Goal: Task Accomplishment & Management: Use online tool/utility

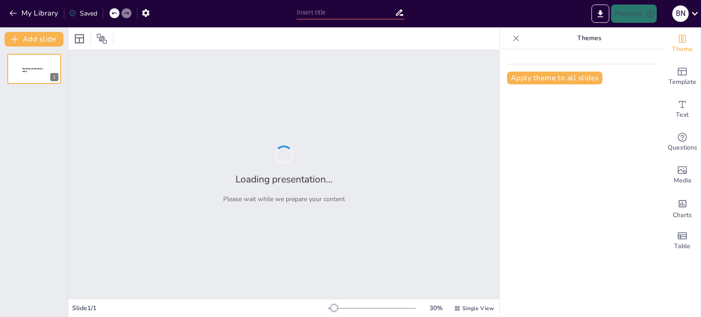
type input "Integración de los ODS en la Estrategia Empresarial: Un Enfoque Sostenible"
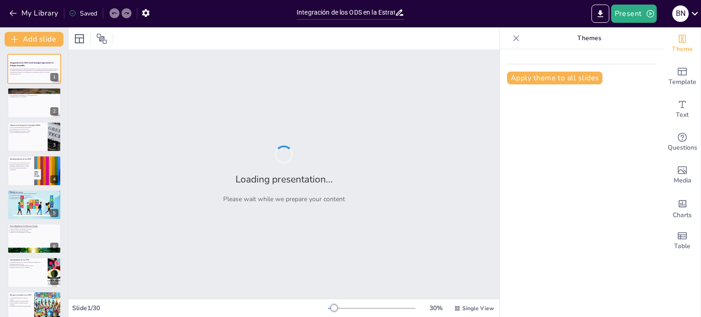
checkbox input "true"
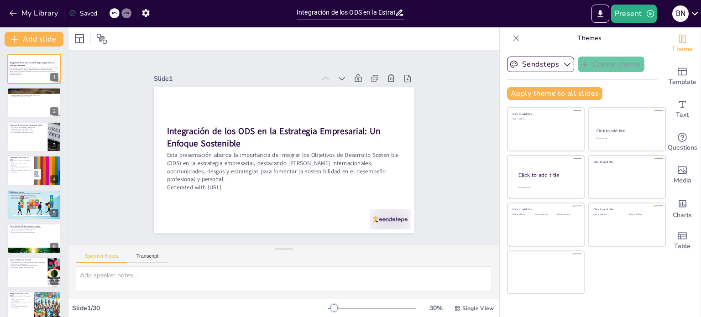
checkbox input "true"
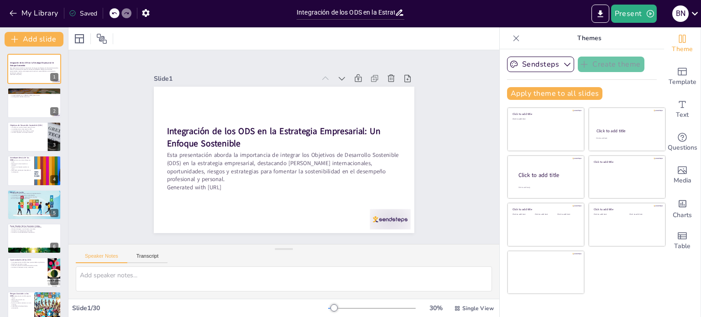
checkbox input "true"
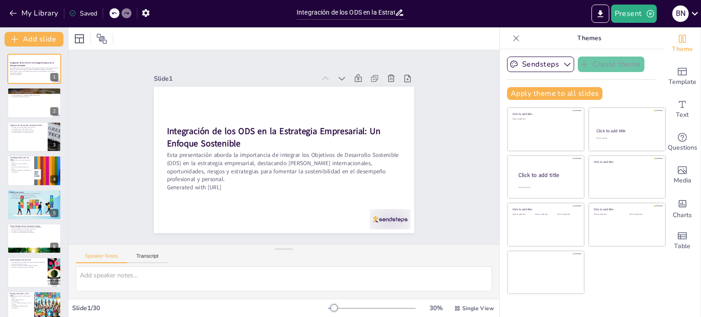
checkbox input "true"
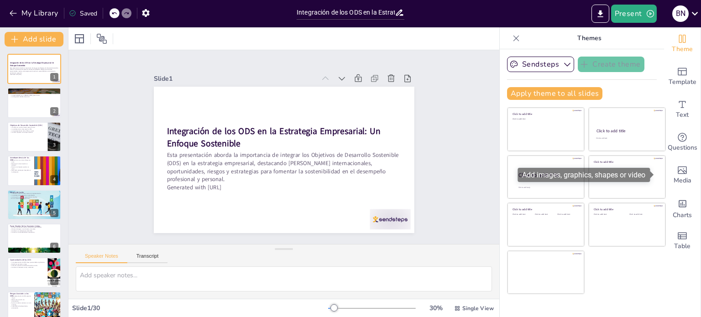
checkbox input "true"
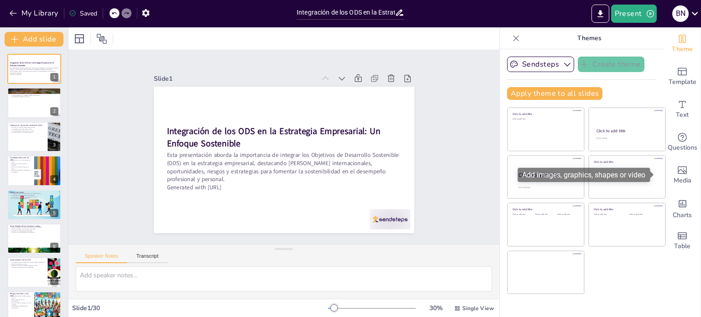
checkbox input "true"
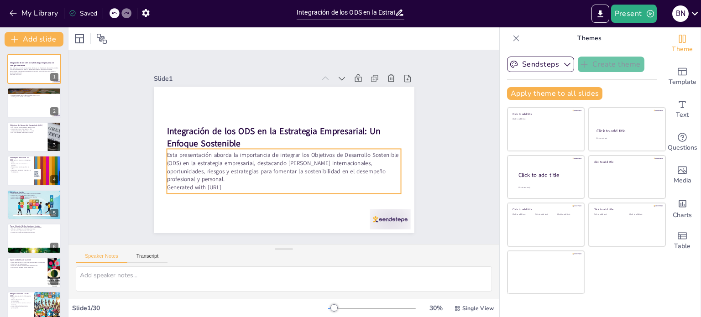
checkbox input "true"
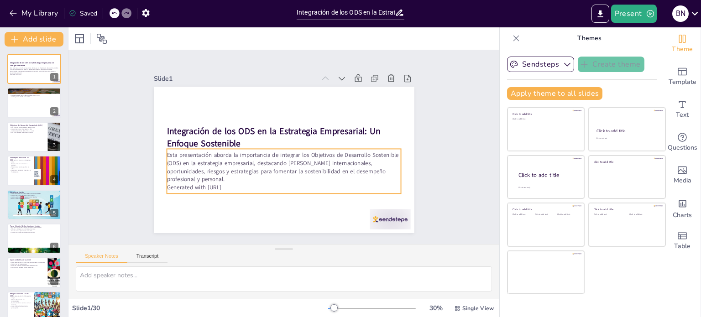
checkbox input "true"
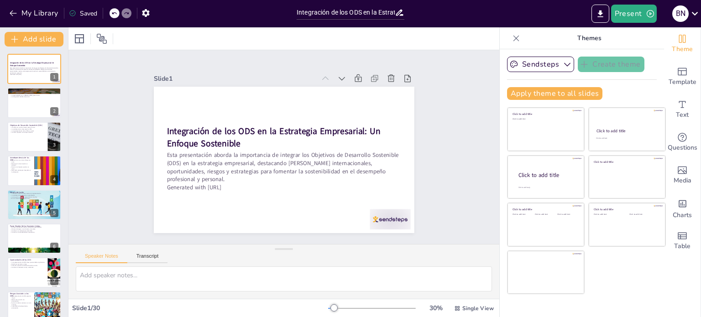
checkbox input "true"
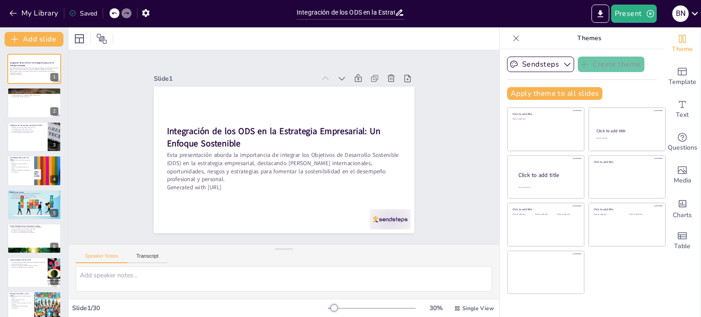
checkbox input "true"
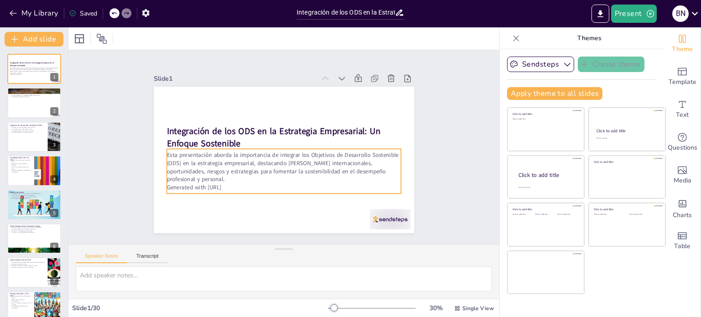
checkbox input "true"
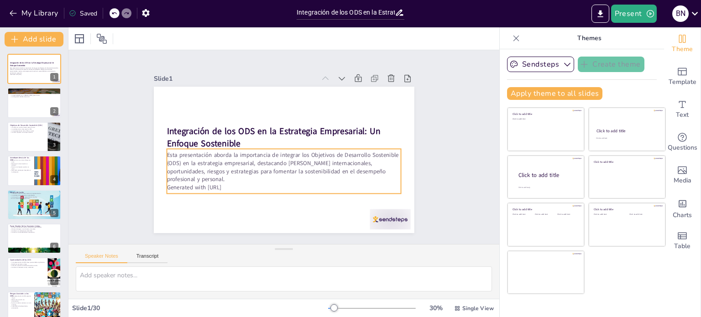
checkbox input "true"
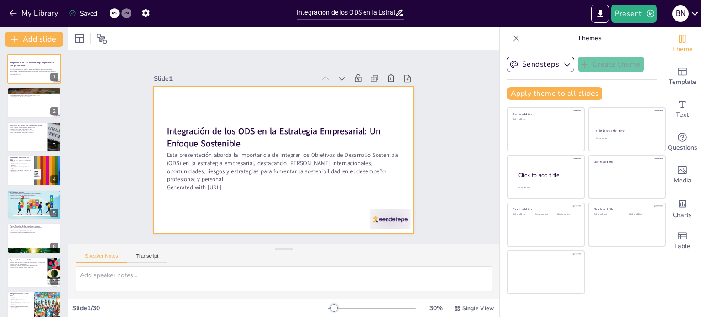
checkbox input "true"
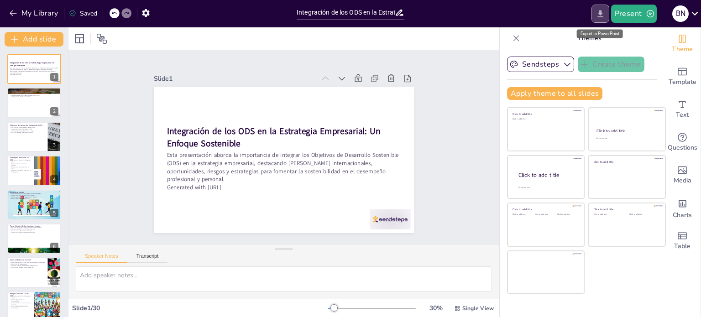
click at [602, 14] on icon "Export to PowerPoint" at bounding box center [600, 13] width 5 height 7
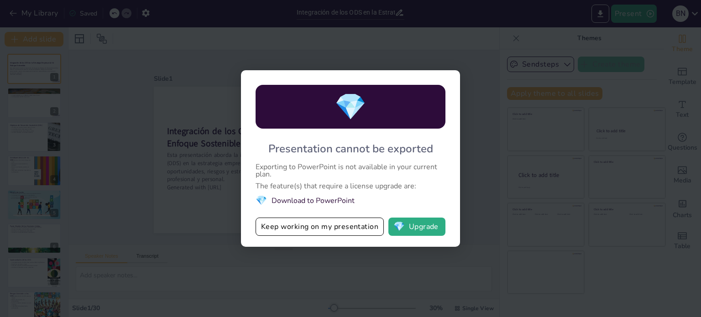
click at [112, 94] on div "💎 Presentation cannot be exported Exporting to PowerPoint is not available in y…" at bounding box center [350, 158] width 701 height 317
click at [372, 48] on div "💎 Presentation cannot be exported Exporting to PowerPoint is not available in y…" at bounding box center [350, 158] width 701 height 317
click at [302, 231] on button "Keep working on my presentation" at bounding box center [320, 227] width 128 height 18
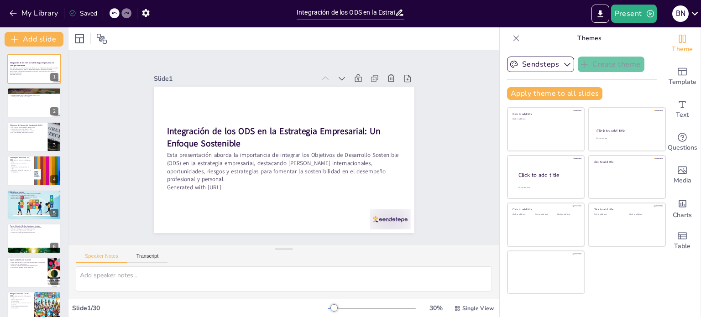
checkbox input "true"
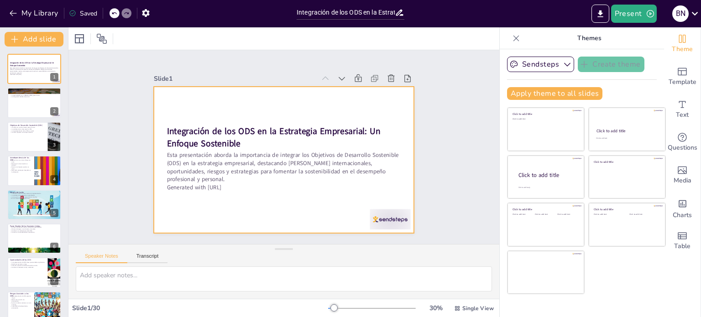
checkbox input "true"
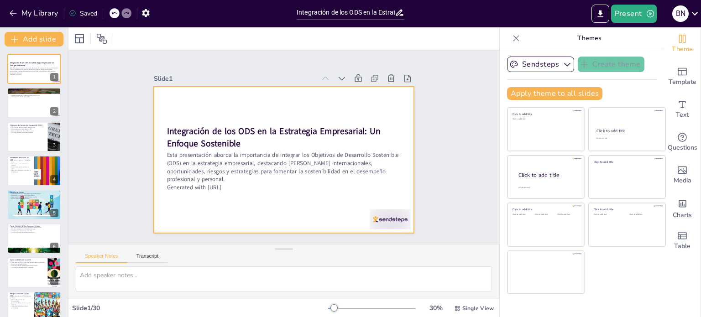
checkbox input "true"
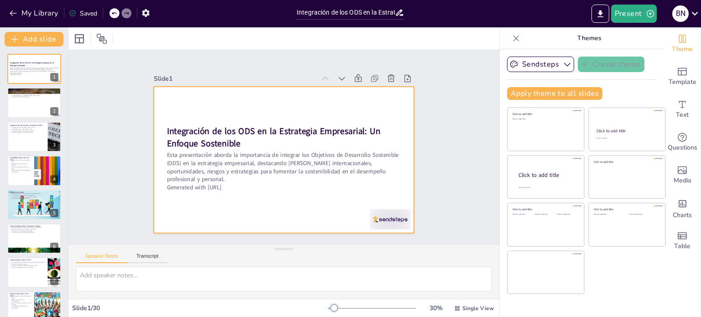
checkbox input "true"
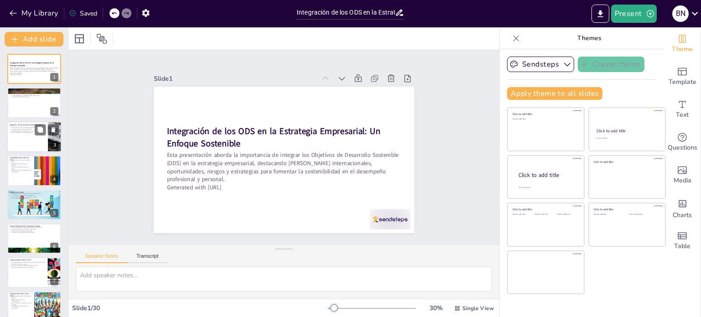
checkbox input "true"
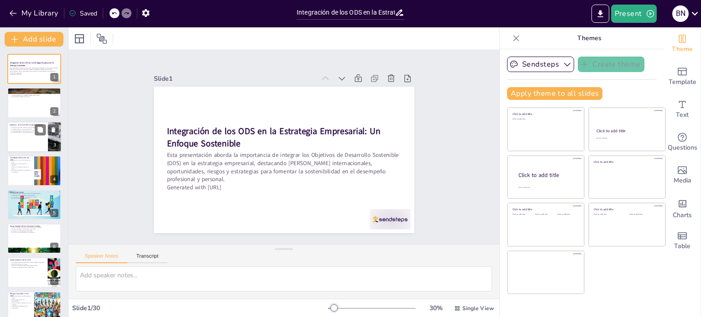
checkbox input "true"
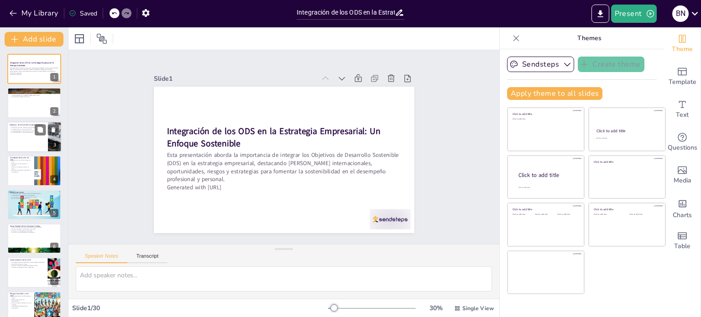
checkbox input "true"
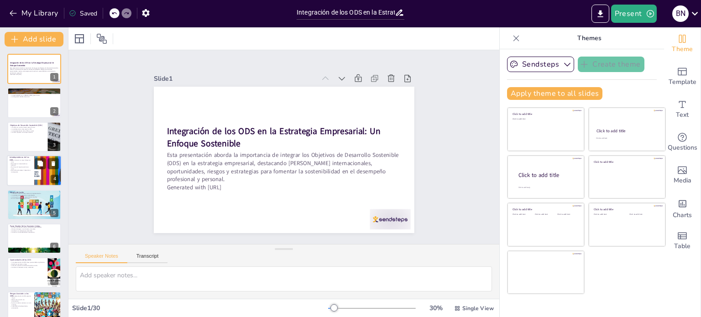
checkbox input "true"
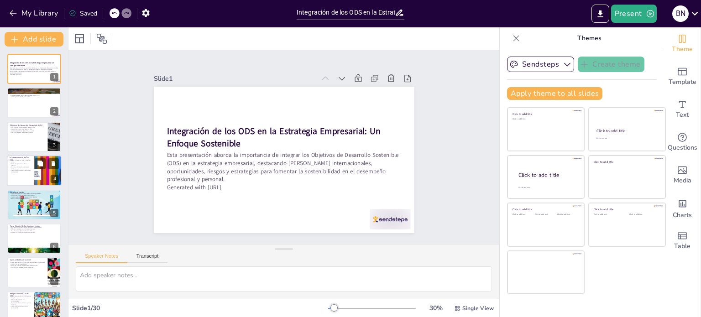
checkbox input "true"
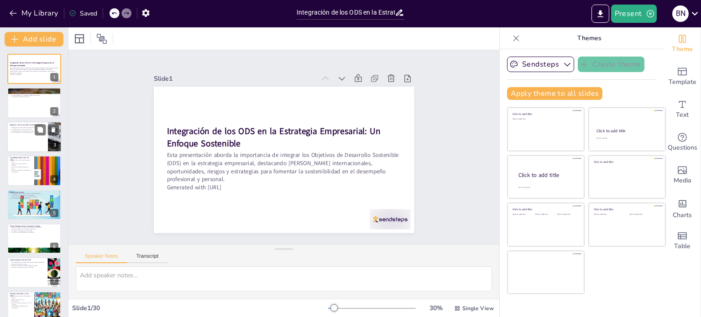
checkbox input "true"
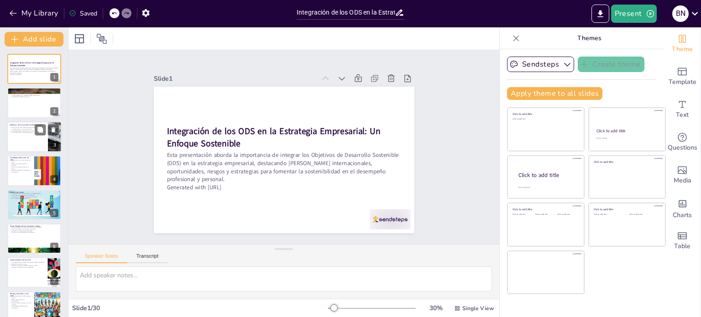
checkbox input "true"
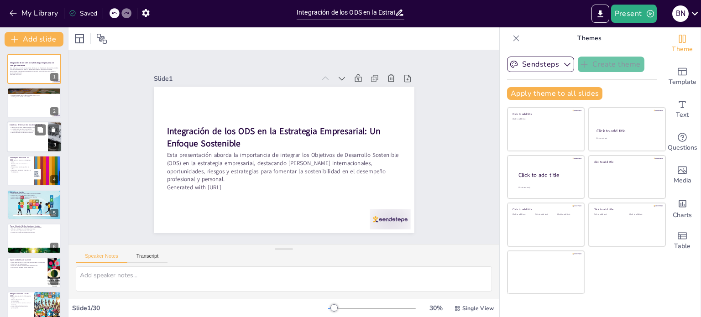
checkbox input "true"
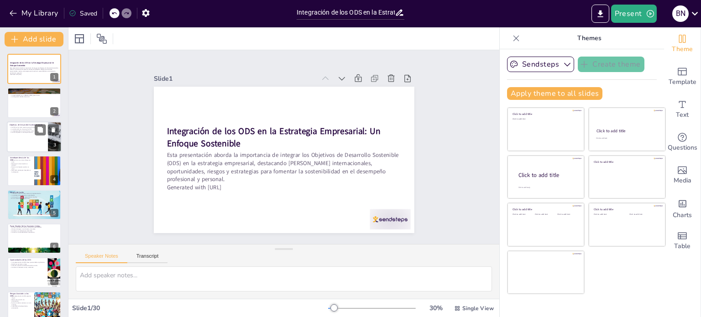
checkbox input "true"
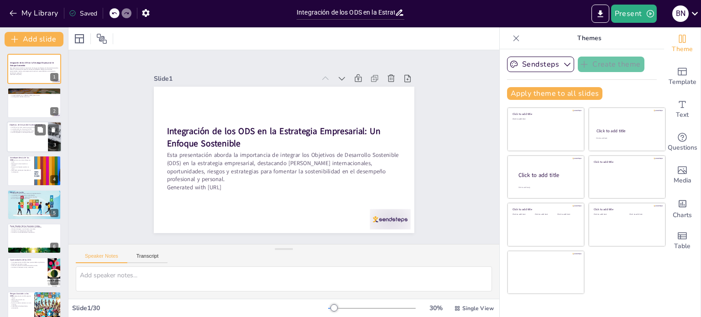
checkbox input "true"
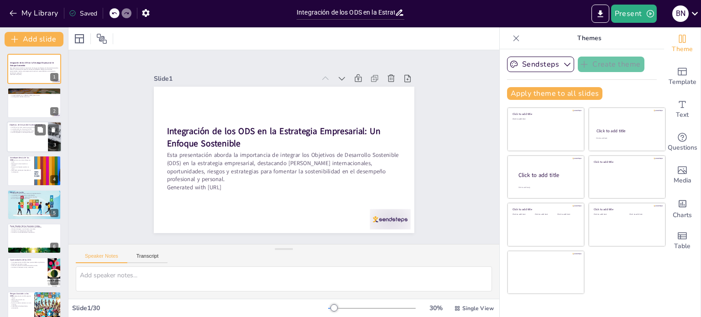
click at [22, 129] on p "La colaboración es clave para los ODS." at bounding box center [28, 129] width 36 height 2
type textarea "Los ODS representan un plan maestro para un futuro sostenible, abordando proble…"
checkbox input "true"
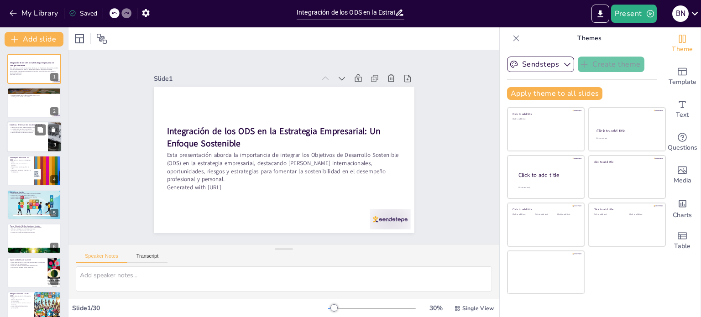
checkbox input "true"
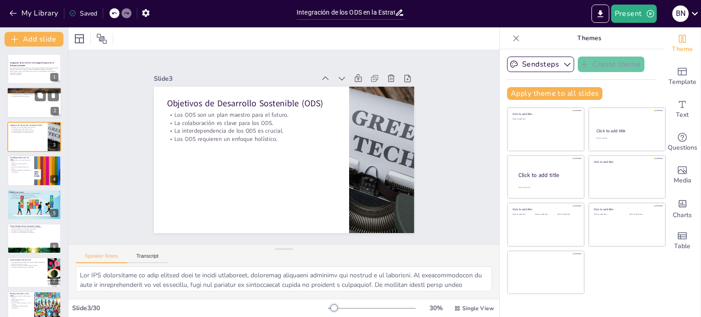
checkbox input "true"
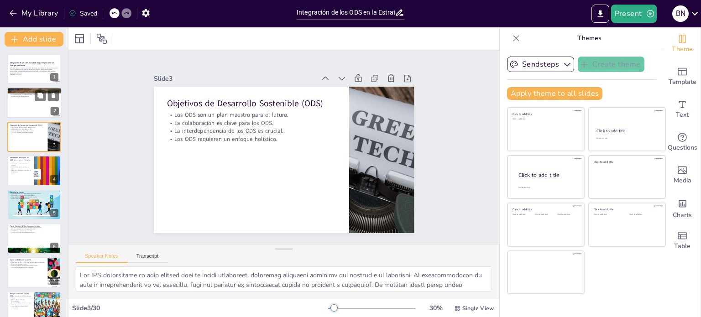
checkbox input "true"
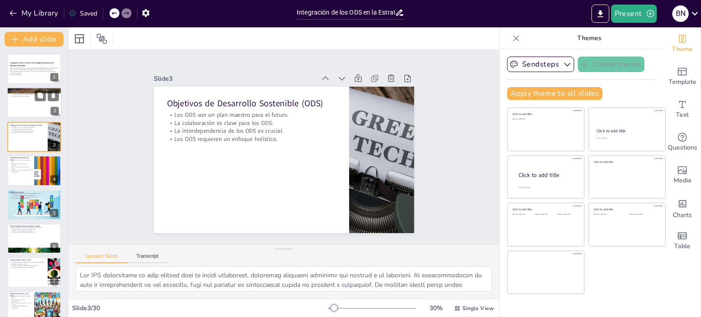
click at [31, 105] on div at bounding box center [34, 103] width 55 height 31
type textarea "La sostenibilidad empresarial se refiere a la integración de criterios ambienta…"
checkbox input "true"
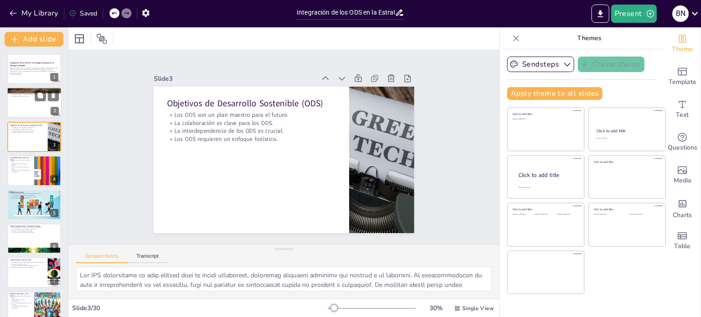
checkbox input "true"
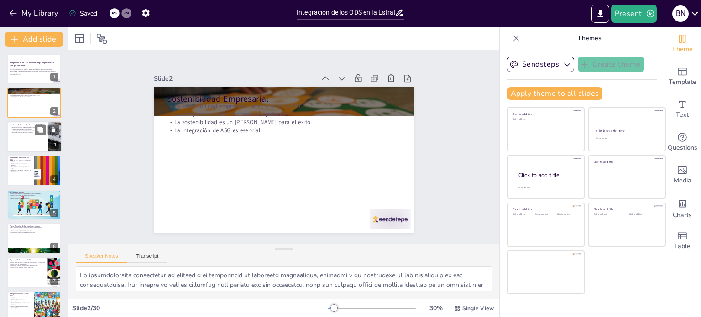
checkbox input "true"
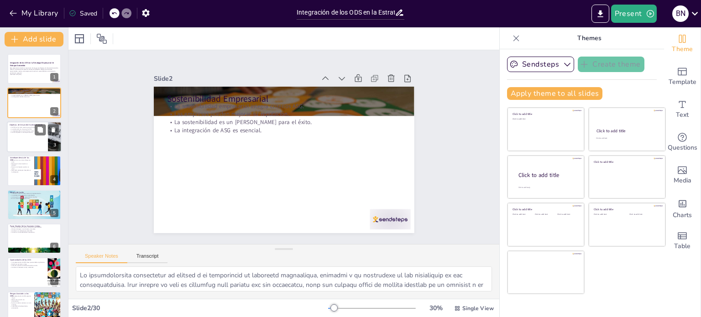
checkbox input "true"
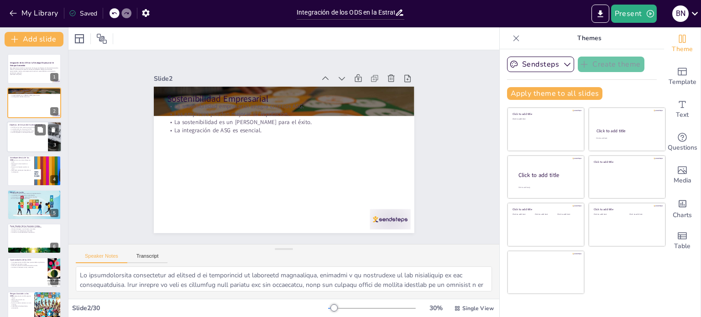
checkbox input "true"
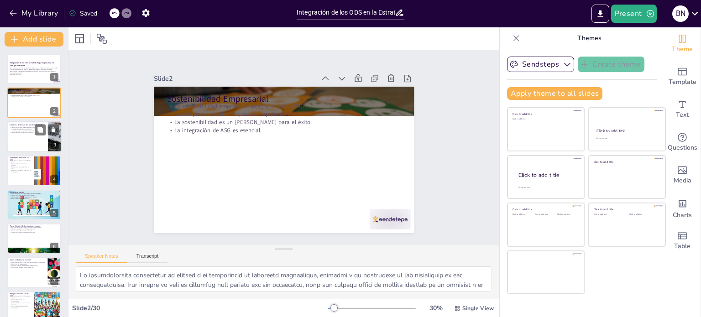
checkbox input "true"
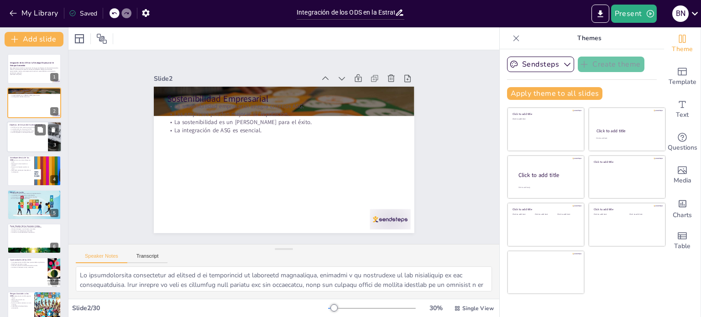
checkbox input "true"
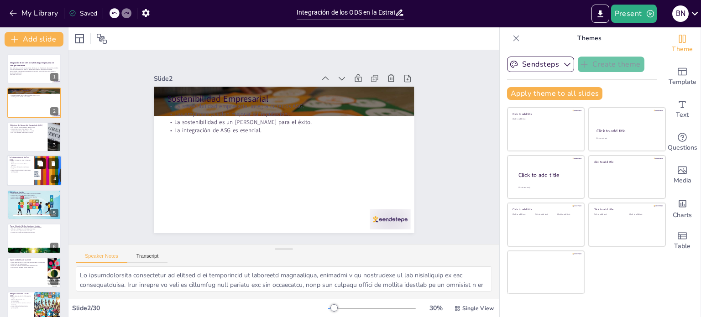
checkbox input "true"
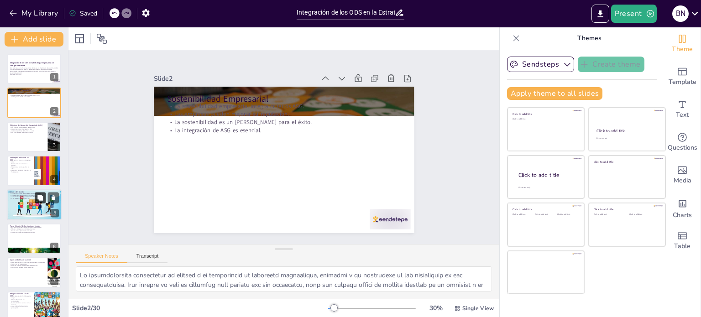
checkbox input "true"
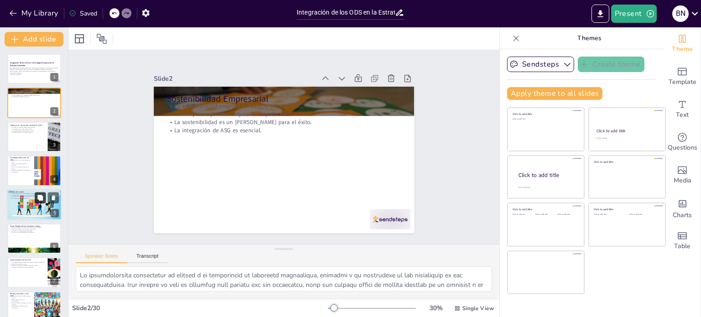
checkbox input "true"
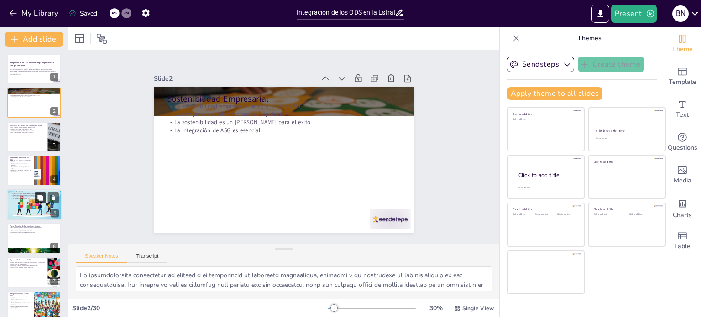
checkbox input "true"
click at [28, 215] on div at bounding box center [34, 205] width 55 height 38
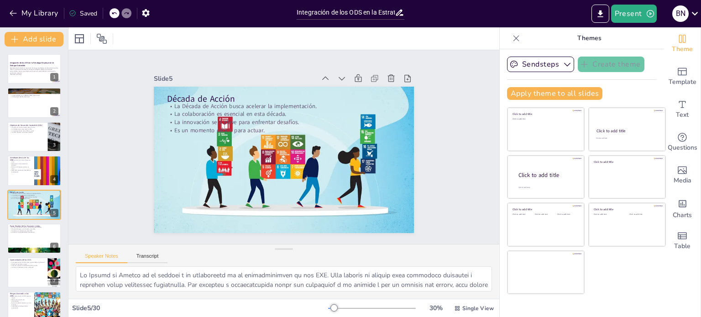
click at [16, 53] on div "Integración de los ODS en la Estrategia Empresarial: Un Enfoque Sostenible Esta…" at bounding box center [34, 182] width 68 height 271
click at [20, 73] on p "Esta presentación aborda la importancia de integrar los Objetivos de Desarrollo…" at bounding box center [34, 70] width 49 height 7
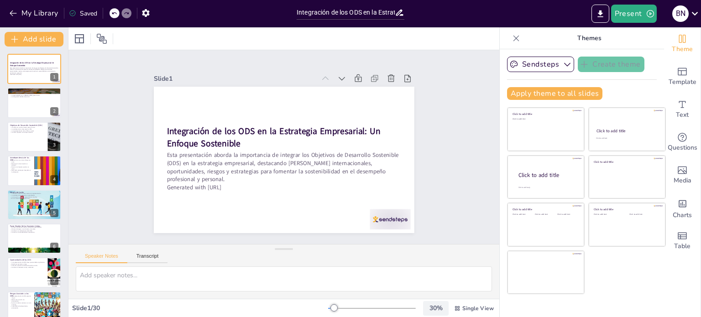
click at [431, 311] on div "30 %" at bounding box center [436, 308] width 22 height 9
click at [408, 251] on span "50 %" at bounding box center [419, 251] width 38 height 9
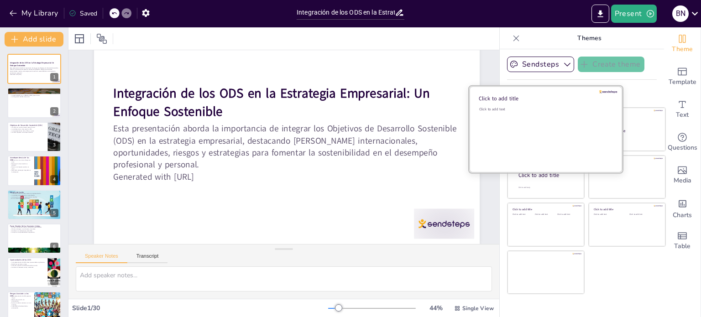
scroll to position [56, 0]
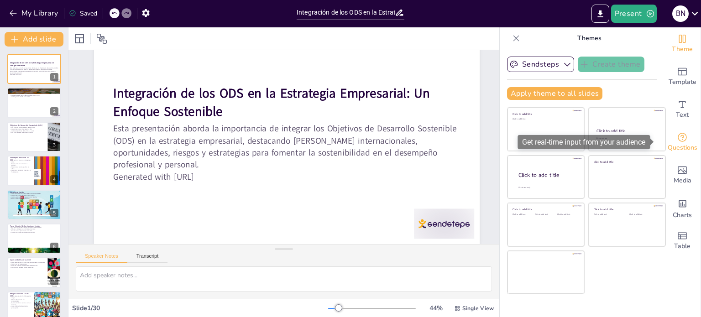
click at [671, 149] on span "Questions" at bounding box center [683, 148] width 30 height 10
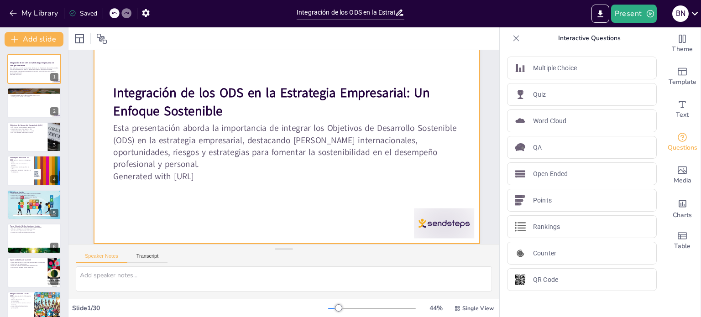
click at [374, 204] on div at bounding box center [289, 136] width 422 height 293
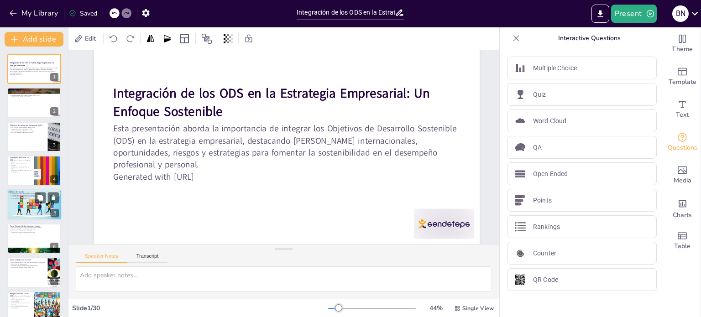
click at [26, 207] on div at bounding box center [34, 205] width 55 height 38
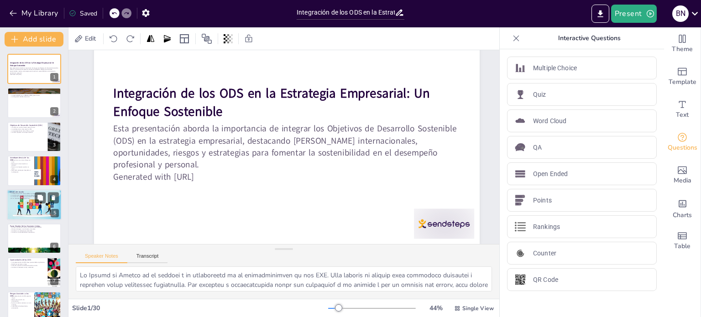
scroll to position [0, 0]
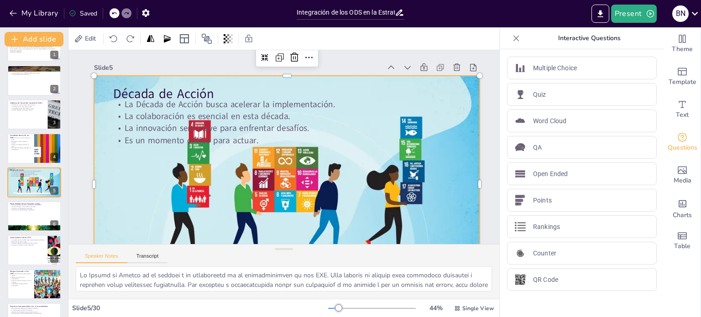
click at [270, 235] on div at bounding box center [271, 182] width 463 height 404
click at [270, 217] on div at bounding box center [251, 165] width 404 height 463
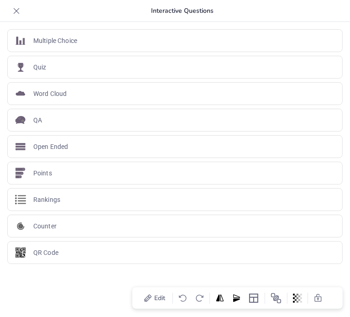
click at [14, 10] on icon at bounding box center [16, 10] width 9 height 9
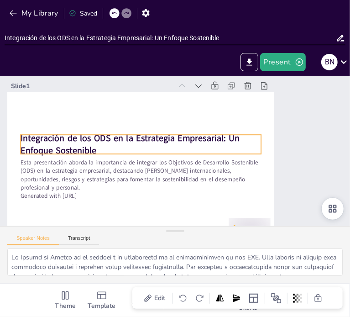
click at [102, 150] on p "Integración de los ODS en la Estrategia Empresarial: Un Enfoque Sostenible" at bounding box center [142, 141] width 242 height 50
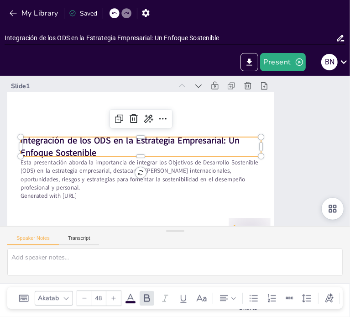
click at [97, 151] on p "Integración de los ODS en la Estrategia Empresarial: Un Enfoque Sostenible" at bounding box center [142, 139] width 240 height 74
click at [170, 117] on icon at bounding box center [177, 116] width 15 height 15
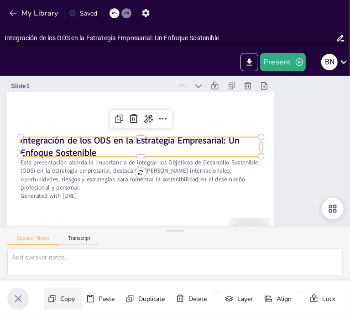
click at [67, 209] on div "Copy Ctrl+C" at bounding box center [57, 196] width 41 height 26
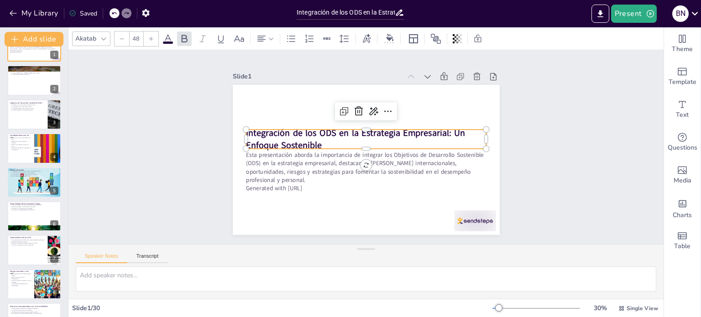
click at [294, 135] on strong "Integración de los ODS en la Estrategia Empresarial: Un Enfoque Sostenible" at bounding box center [356, 132] width 221 height 35
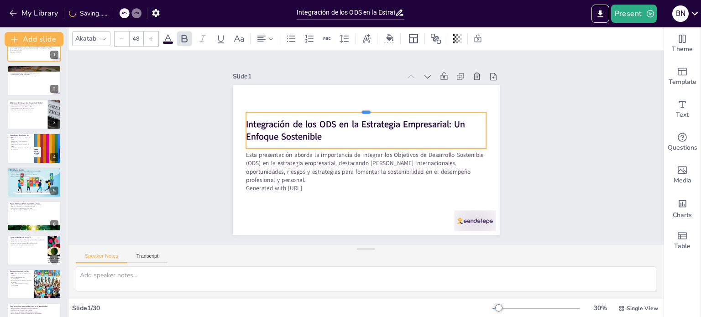
drag, startPoint x: 281, startPoint y: 123, endPoint x: 282, endPoint y: 106, distance: 17.4
click at [282, 106] on div at bounding box center [374, 109] width 237 height 57
click at [314, 134] on p "Integración de los ODS en la Estrategia Empresarial: Un Enfoque Sostenible" at bounding box center [369, 131] width 240 height 74
click at [314, 134] on p "Integración de los ODS en la Estrategia Empresarial: Un Enfoque Sostenible" at bounding box center [374, 133] width 221 height 142
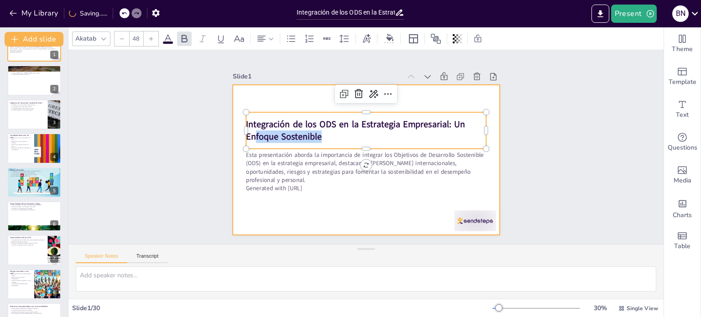
drag, startPoint x: 314, startPoint y: 134, endPoint x: 234, endPoint y: 113, distance: 83.1
click at [234, 113] on div "Esta presentación aborda la importancia de integrar los Objetivos de Desarrollo…" at bounding box center [364, 160] width 281 height 178
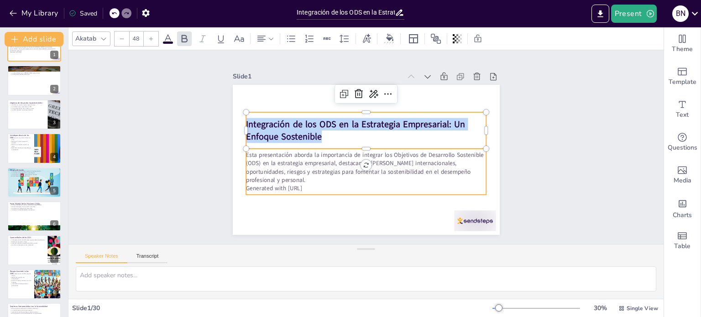
copy strong "Integración de los ODS en la Estrategia Empresarial: Un Enfoque Sostenible"
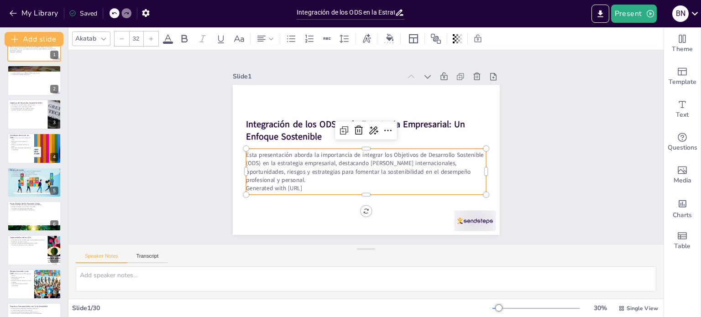
click at [309, 163] on p "Esta presentación aborda la importancia de integrar los Objetivos de Desarrollo…" at bounding box center [362, 167] width 242 height 83
click at [263, 175] on p "Esta presentación aborda la importancia de integrar los Objetivos de Desarrollo…" at bounding box center [355, 164] width 225 height 149
click at [263, 175] on p "Esta presentación aborda la importancia de integrar los Objetivos de Desarrollo…" at bounding box center [362, 167] width 242 height 83
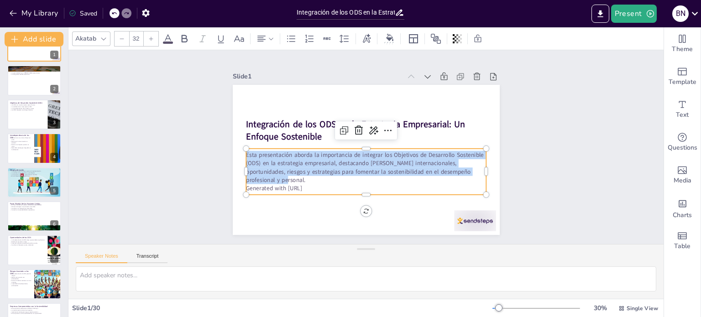
drag, startPoint x: 263, startPoint y: 175, endPoint x: 237, endPoint y: 144, distance: 40.9
click at [237, 144] on div "Integración de los ODS en la Estrategia Empresarial: Un Enfoque Sostenible Esta…" at bounding box center [363, 159] width 293 height 202
copy p "Esta presentación aborda la importancia de integrar los Objetivos de Desarrollo…"
click at [36, 80] on div at bounding box center [34, 80] width 55 height 31
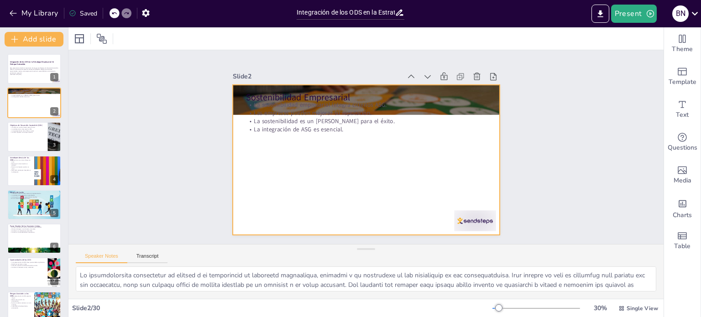
click at [300, 177] on div at bounding box center [364, 159] width 281 height 177
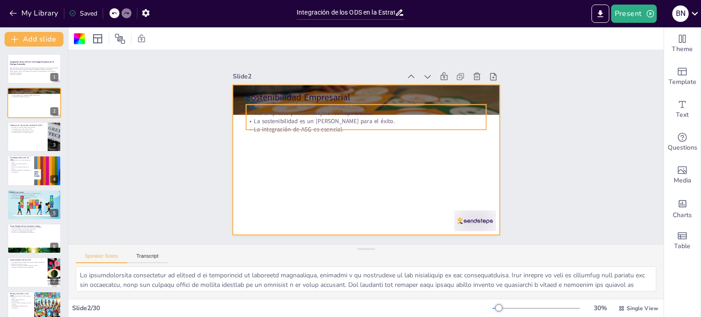
click at [321, 123] on p "La integración de ASG es esencial." at bounding box center [375, 131] width 212 height 127
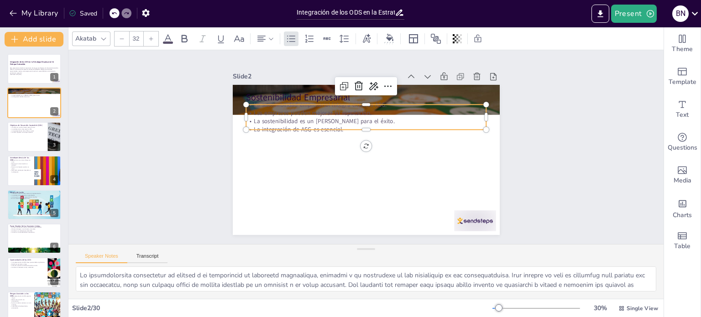
click at [321, 123] on p "La integración de ASG es esencial." at bounding box center [370, 130] width 237 height 58
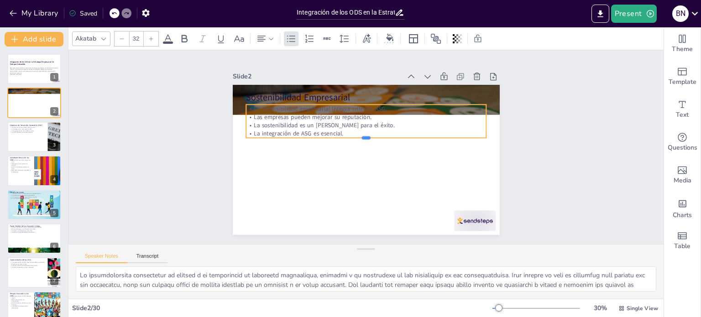
drag, startPoint x: 337, startPoint y: 126, endPoint x: 256, endPoint y: 111, distance: 82.6
click at [256, 111] on div "Sostenibilidad Empresarial La sostenibilidad empresarial integra criterios ASG.…" at bounding box center [359, 157] width 306 height 263
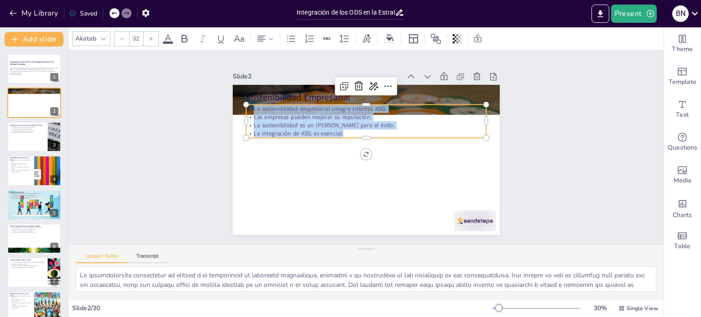
drag, startPoint x: 338, startPoint y: 131, endPoint x: 248, endPoint y: 98, distance: 95.6
click at [248, 98] on div "Sostenibilidad Empresarial La sostenibilidad empresarial integra criterios ASG.…" at bounding box center [363, 159] width 293 height 202
copy div "La sostenibilidad empresarial integra criterios ASG. Las empresas pueden mejora…"
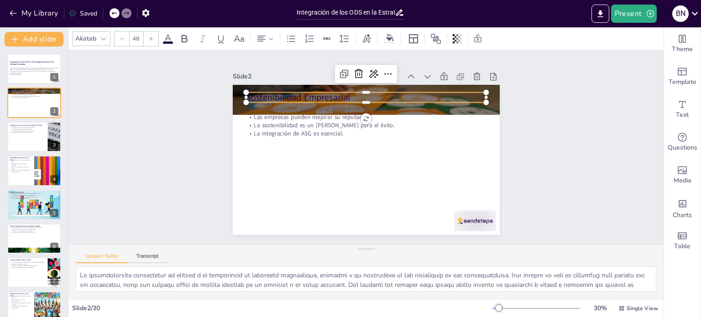
click at [407, 92] on p "Sostenibilidad Empresarial" at bounding box center [377, 99] width 238 height 62
click at [346, 92] on p "Sostenibilidad Empresarial" at bounding box center [381, 100] width 232 height 86
click at [346, 92] on p "Sostenibilidad Empresarial" at bounding box center [386, 101] width 225 height 109
drag, startPoint x: 346, startPoint y: 92, endPoint x: 217, endPoint y: 85, distance: 128.9
click at [217, 85] on div "Slide 1 Integración de los ODS en la Estrategia Empresarial: Un Enfoque Sosteni…" at bounding box center [366, 148] width 357 height 266
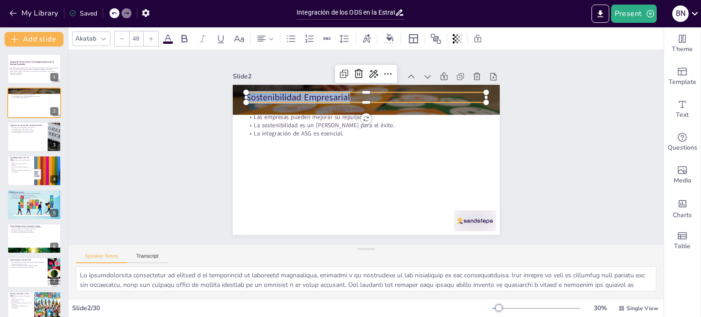
copy p "Sostenibilidad Empresarial"
click at [155, 281] on textarea at bounding box center [366, 279] width 581 height 25
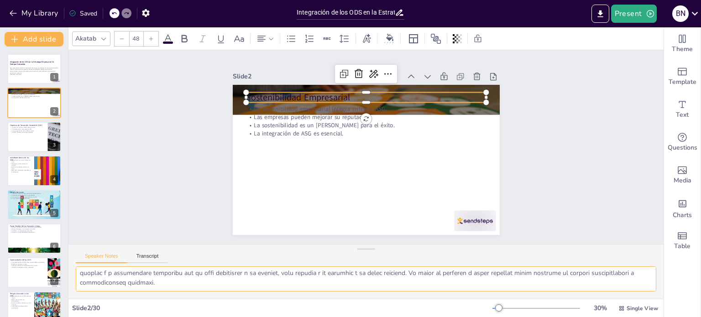
scroll to position [98, 0]
drag, startPoint x: 79, startPoint y: 276, endPoint x: 316, endPoint y: 299, distance: 238.1
click at [316, 299] on div at bounding box center [365, 283] width 595 height 32
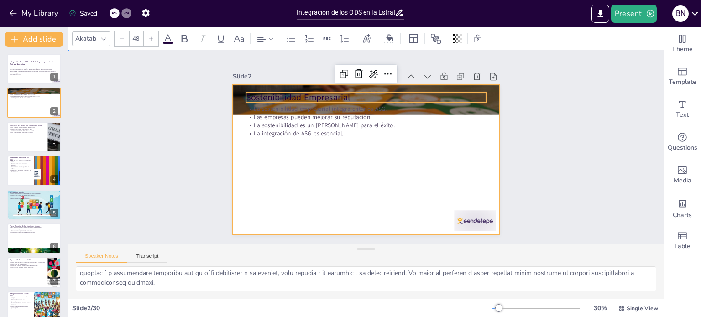
click at [388, 221] on div at bounding box center [364, 159] width 281 height 177
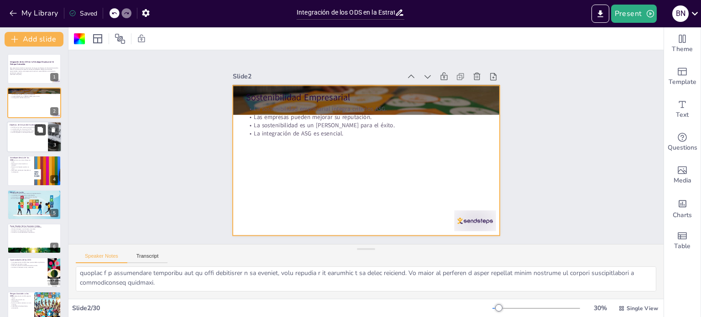
click at [44, 133] on button at bounding box center [40, 129] width 11 height 11
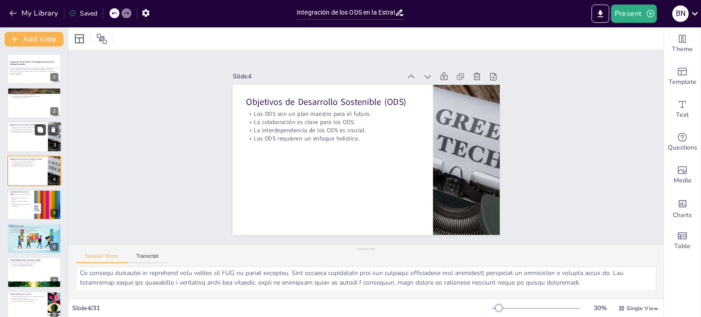
scroll to position [59, 0]
click at [18, 105] on div at bounding box center [34, 103] width 55 height 31
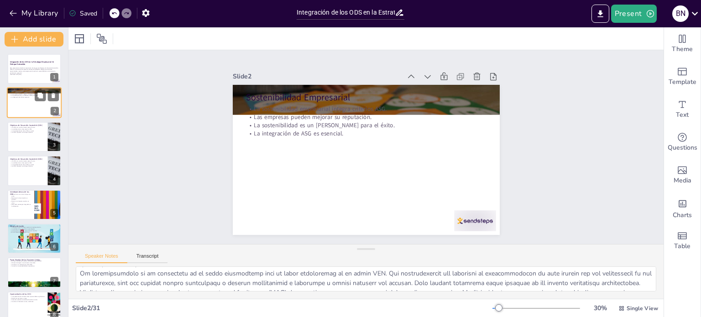
scroll to position [98, 0]
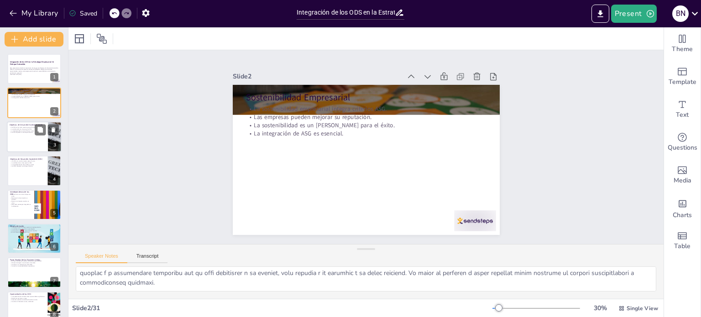
click at [17, 139] on div at bounding box center [34, 136] width 55 height 31
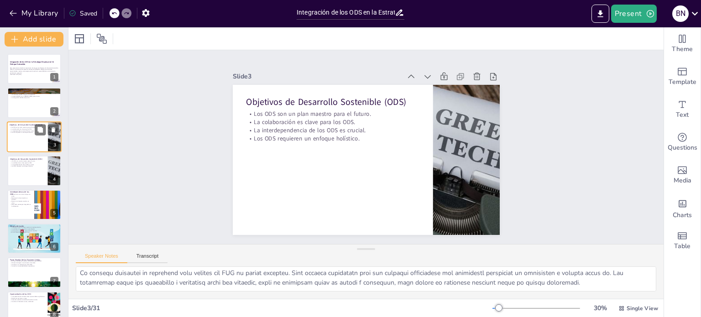
scroll to position [59, 0]
click at [10, 169] on div at bounding box center [34, 170] width 55 height 31
click at [21, 133] on div at bounding box center [34, 136] width 55 height 31
click at [23, 168] on div at bounding box center [34, 170] width 55 height 31
click at [51, 131] on icon at bounding box center [53, 129] width 6 height 6
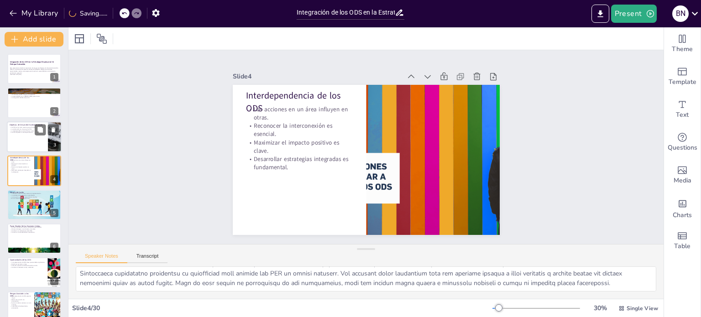
click at [14, 137] on div at bounding box center [34, 136] width 55 height 31
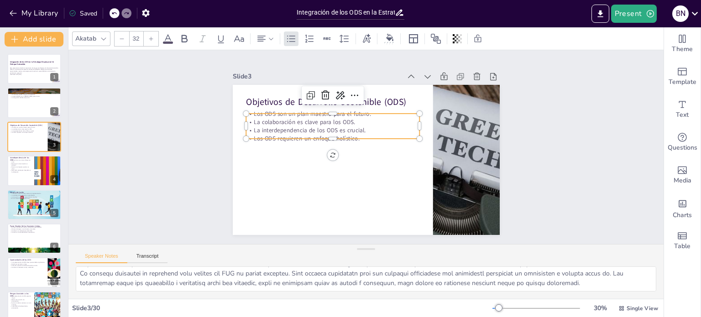
click at [293, 129] on p "La interdependencia de los ODS es crucial." at bounding box center [337, 124] width 172 height 44
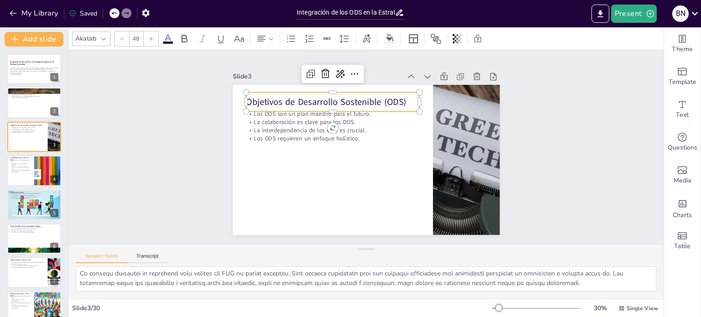
click at [257, 99] on p "Objetivos de Desarrollo Sostenible (ODS)" at bounding box center [343, 96] width 173 height 48
click at [264, 99] on p "Objetivos de Desarrollo Sostenible (ODS)" at bounding box center [348, 93] width 169 height 65
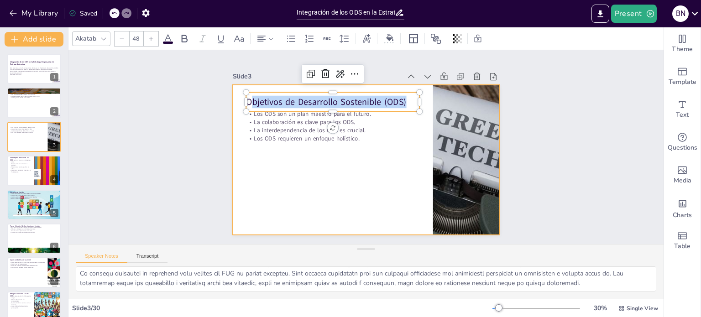
drag, startPoint x: 400, startPoint y: 95, endPoint x: 231, endPoint y: 89, distance: 169.0
click at [253, 89] on div "Los ODS son un plan maestro para el futuro. La colaboración es clave para los O…" at bounding box center [354, 144] width 203 height 293
copy p "Objetivos de Desarrollo Sostenible (ODS)"
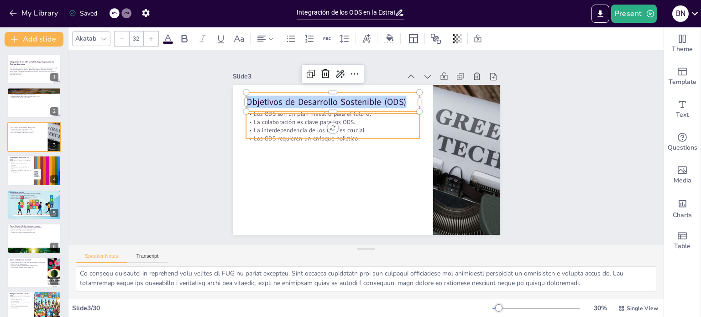
click at [305, 135] on div "Los ODS son un plan maestro para el futuro. La colaboración es clave para los O…" at bounding box center [363, 159] width 293 height 203
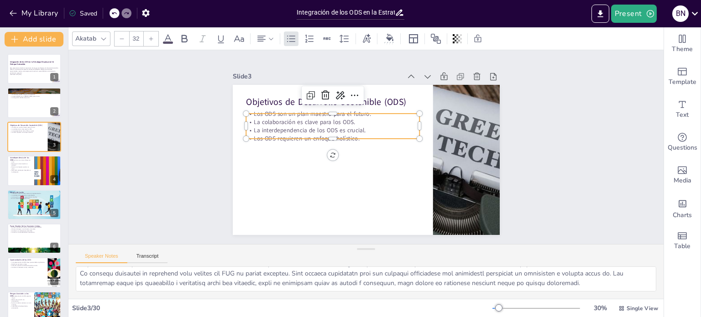
click at [302, 128] on p "La interdependencia de los ODS es crucial." at bounding box center [337, 124] width 172 height 44
click at [354, 130] on p "La interdependencia de los ODS es crucial." at bounding box center [343, 118] width 162 height 78
click at [354, 130] on p "La interdependencia de los ODS es crucial." at bounding box center [352, 112] width 135 height 122
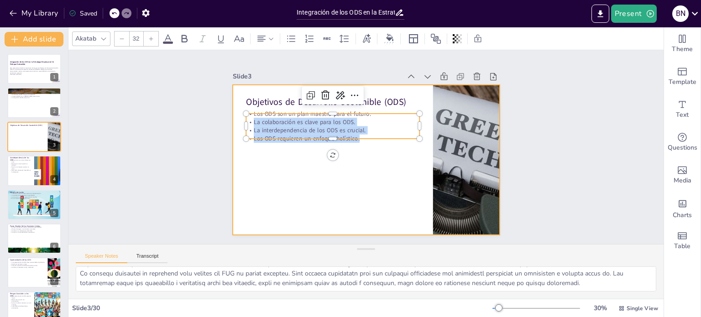
drag, startPoint x: 353, startPoint y: 133, endPoint x: 225, endPoint y: 86, distance: 136.2
click at [225, 86] on div "Objetivos de Desarrollo Sostenible (ODS) Los ODS son un plan maestro para el fu…" at bounding box center [363, 159] width 293 height 203
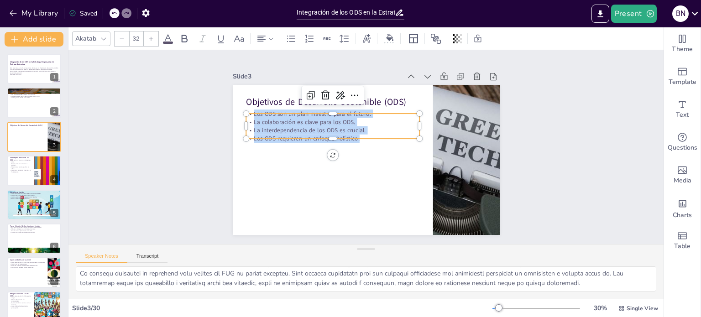
copy div "Los ODS son un plan maestro para el futuro. La colaboración es clave para los O…"
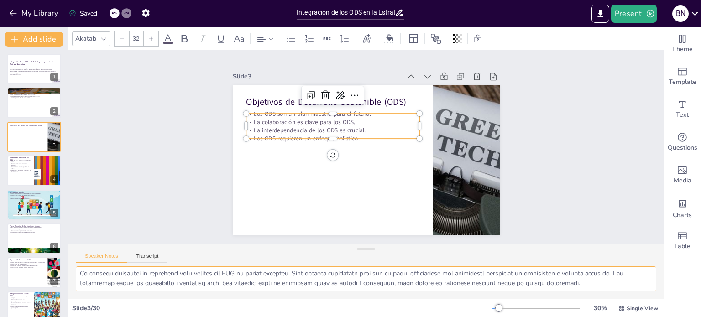
drag, startPoint x: 79, startPoint y: 273, endPoint x: 626, endPoint y: 324, distance: 549.4
click at [626, 317] on html "My Library Saved Integración de los ODS en la Estrategia Empresarial: Un Enfoqu…" at bounding box center [350, 158] width 701 height 317
click at [180, 216] on div "Slide 1 Integración de los ODS en la Estrategia Empresarial: Un Enfoque Sosteni…" at bounding box center [366, 147] width 626 height 368
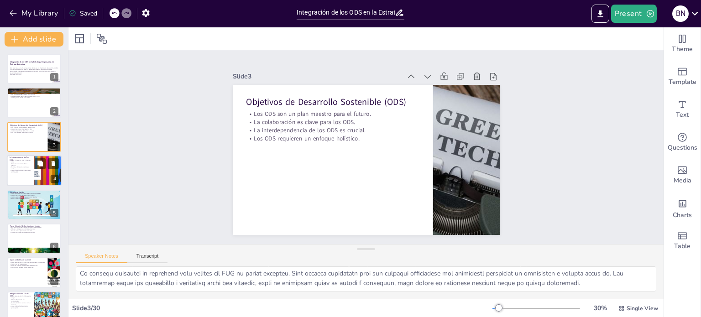
click at [15, 166] on p "Reconocer la interconexión es esencial." at bounding box center [21, 164] width 22 height 3
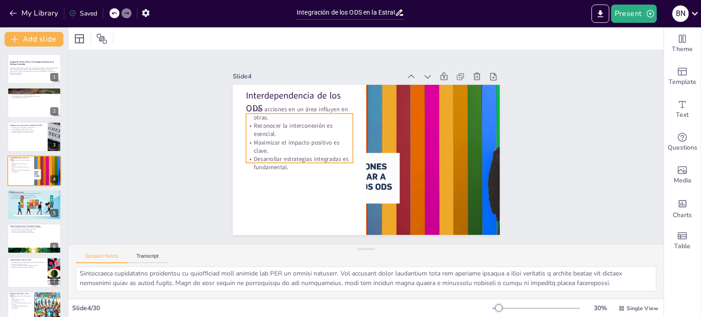
click at [314, 128] on p "Reconocer la interconexión es esencial." at bounding box center [348, 81] width 68 height 101
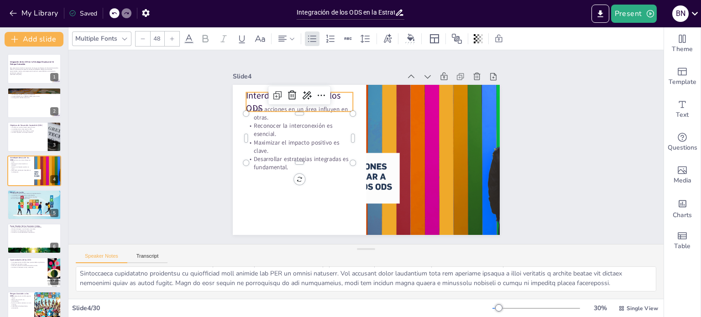
click at [246, 90] on p "Interdependencia de los ODS" at bounding box center [299, 101] width 107 height 25
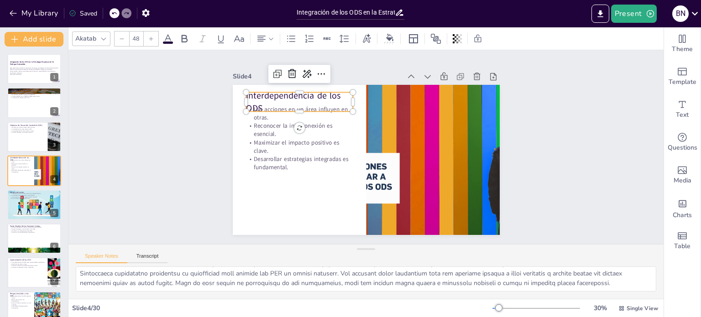
click at [374, 90] on p "Interdependencia de los ODS" at bounding box center [397, 73] width 47 height 110
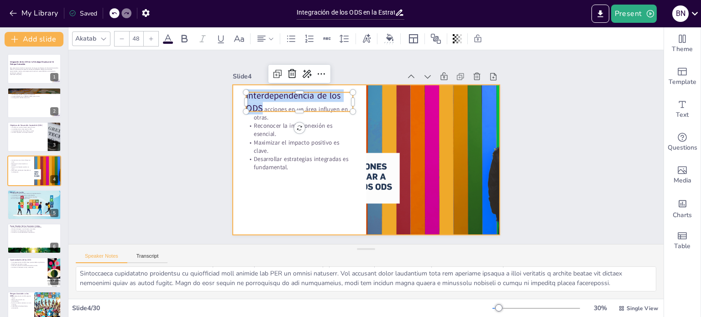
click at [306, 173] on div at bounding box center [364, 159] width 281 height 177
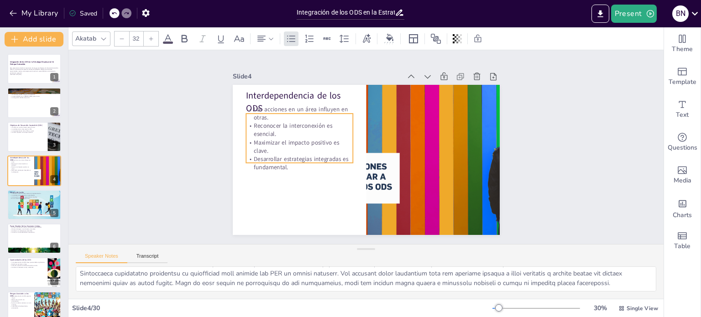
click at [267, 141] on p "Maximizar el impacto positivo es clave." at bounding box center [300, 140] width 108 height 28
click at [267, 141] on p "Maximizar el impacto positivo es clave." at bounding box center [301, 133] width 108 height 38
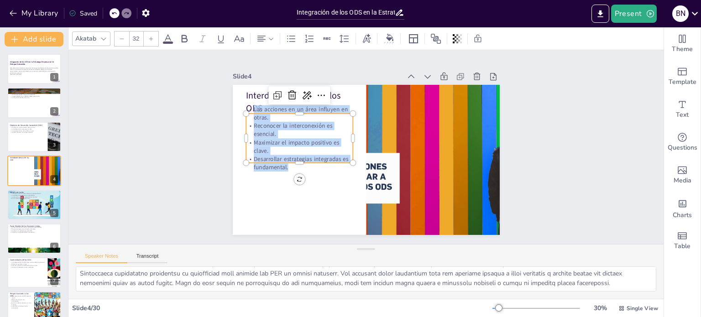
copy div "Las acciones en un área influyen en otras. Reconocer la interconexión es esenci…"
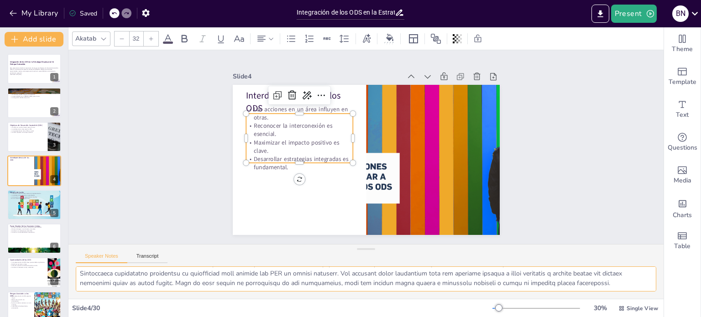
click at [82, 273] on textarea at bounding box center [366, 279] width 581 height 25
drag, startPoint x: 80, startPoint y: 273, endPoint x: 638, endPoint y: 339, distance: 561.9
click at [638, 317] on html "My Library Saved Integración de los ODS en la Estrategia Empresarial: Un Enfoqu…" at bounding box center [350, 158] width 701 height 317
click at [184, 204] on div "Slide 1 Integración de los ODS en la Estrategia Empresarial: Un Enfoque Sosteni…" at bounding box center [366, 147] width 542 height 573
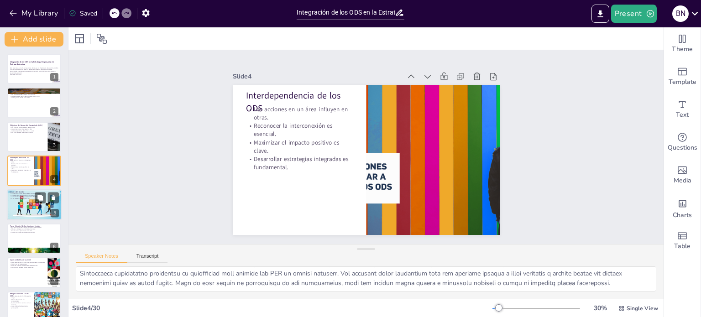
click at [31, 210] on div at bounding box center [34, 205] width 55 height 38
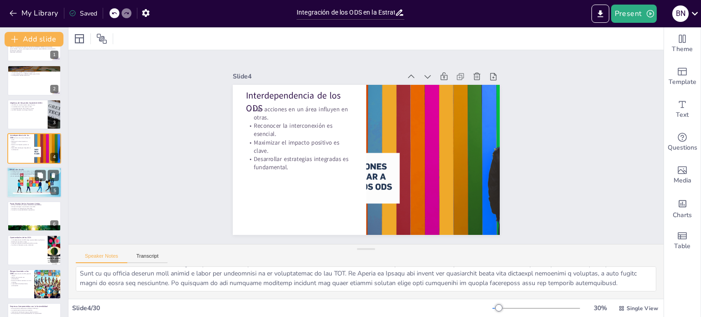
scroll to position [69, 0]
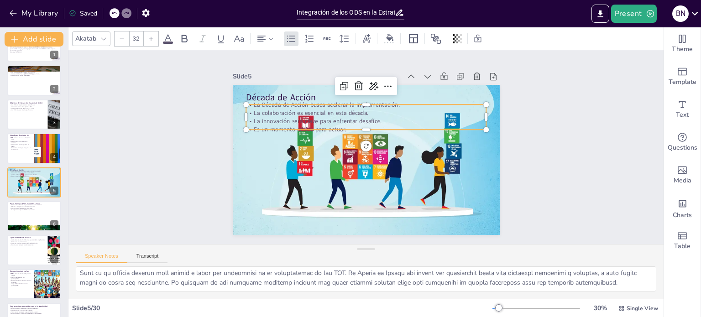
click at [277, 110] on p "La colaboración es esencial en esta década." at bounding box center [383, 117] width 212 height 127
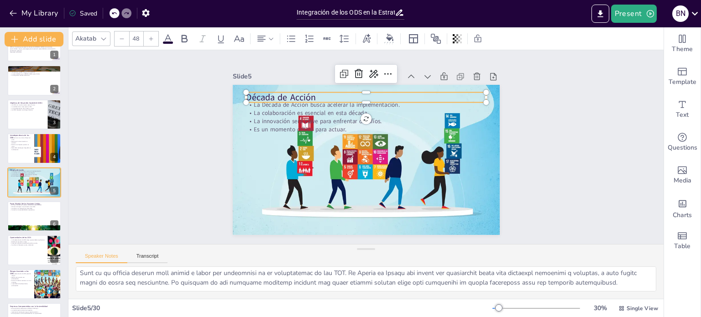
click at [280, 92] on p "Década de Acción" at bounding box center [377, 99] width 238 height 62
click at [280, 92] on p "Década de Acción" at bounding box center [386, 101] width 225 height 109
click at [291, 92] on p "Década de Acción" at bounding box center [377, 99] width 238 height 62
drag, startPoint x: 312, startPoint y: 92, endPoint x: 236, endPoint y: 92, distance: 75.8
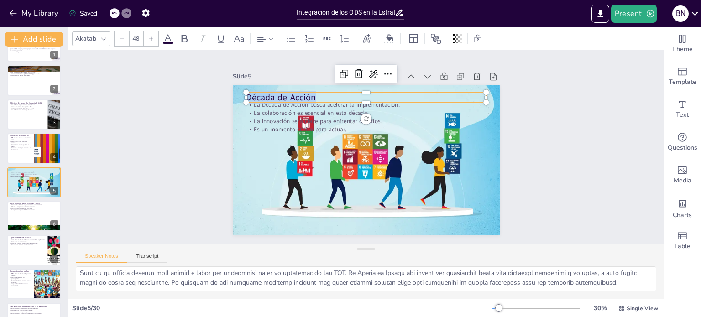
click at [236, 92] on div "La Década de Acción busca acelerar la implementación. La colaboración es esenci…" at bounding box center [364, 159] width 281 height 177
copy p "Década de Acción"
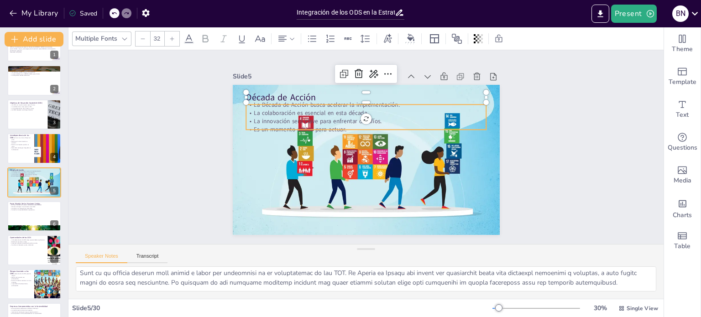
click at [261, 107] on p "La colaboración es esencial en esta década." at bounding box center [376, 115] width 231 height 82
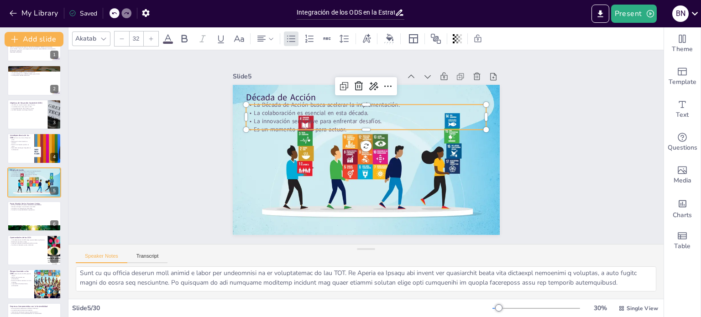
click at [261, 107] on p "La colaboración es esencial en esta década." at bounding box center [376, 115] width 231 height 82
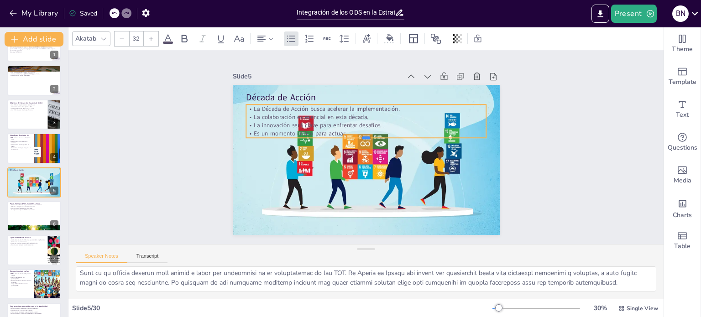
drag, startPoint x: 345, startPoint y: 126, endPoint x: 296, endPoint y: 124, distance: 49.4
click at [296, 124] on div "Década de Acción La Década de Acción busca acelerar la implementación. La colab…" at bounding box center [363, 159] width 293 height 203
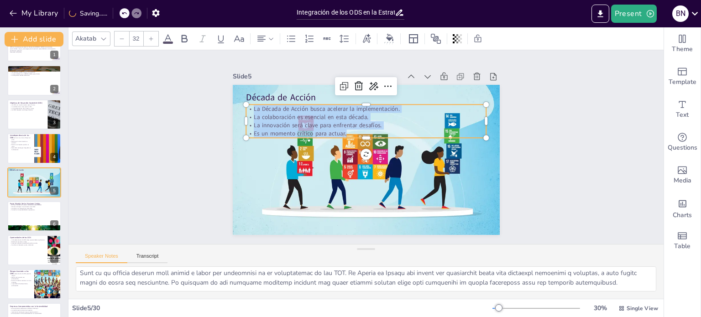
drag, startPoint x: 342, startPoint y: 131, endPoint x: 243, endPoint y: 105, distance: 102.2
click at [338, 105] on div "La Década de Acción busca acelerar la implementación. La colaboración es esenci…" at bounding box center [391, 139] width 106 height 239
click at [256, 105] on p "La Década de Acción busca acelerar la implementación." at bounding box center [374, 109] width 237 height 58
drag, startPoint x: 341, startPoint y: 129, endPoint x: 245, endPoint y: 104, distance: 99.6
click at [255, 104] on div "La Década de Acción busca acelerar la implementación. La colaboración es esenci…" at bounding box center [374, 122] width 239 height 106
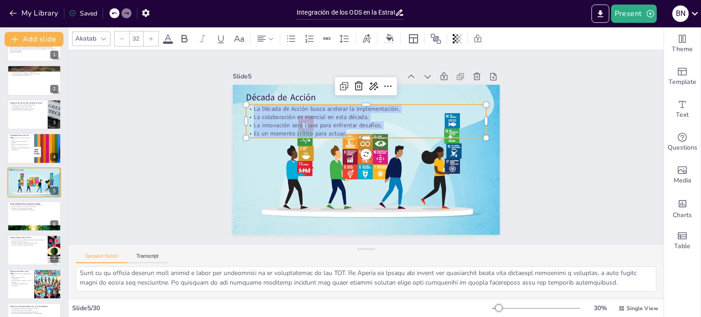
copy div "La Década de Acción busca acelerar la implementación. La colaboración es esenci…"
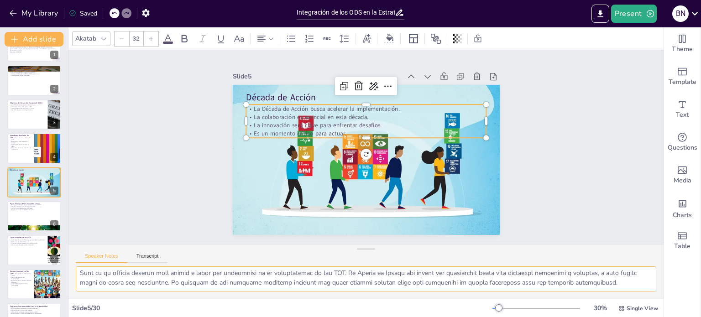
click at [84, 271] on textarea at bounding box center [366, 279] width 581 height 25
drag, startPoint x: 78, startPoint y: 274, endPoint x: 632, endPoint y: 323, distance: 556.5
click at [632, 317] on html "My Library Saved Integración de los ODS en la Estrategia Empresarial: Un Enfoqu…" at bounding box center [350, 158] width 701 height 317
click at [30, 213] on div at bounding box center [34, 216] width 55 height 31
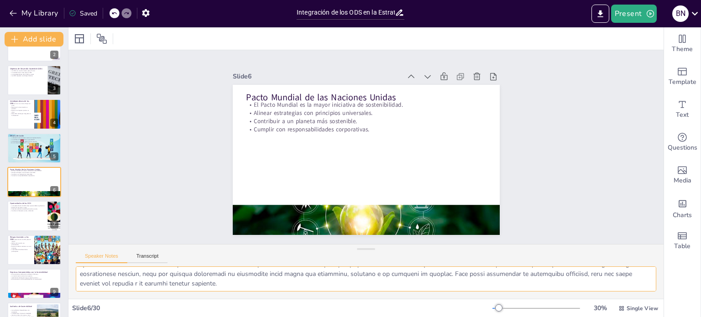
scroll to position [79, 0]
drag, startPoint x: 79, startPoint y: 274, endPoint x: 505, endPoint y: 294, distance: 427.4
click at [505, 294] on div at bounding box center [365, 283] width 595 height 32
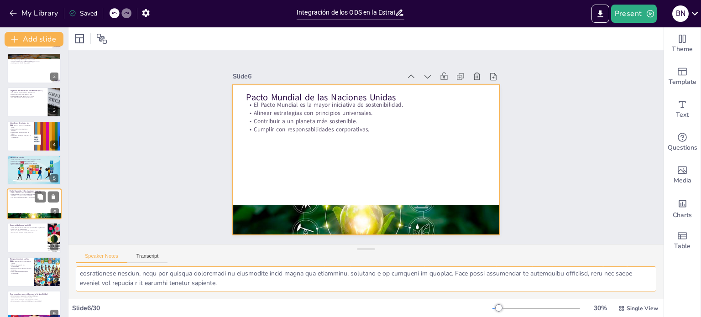
scroll to position [0, 0]
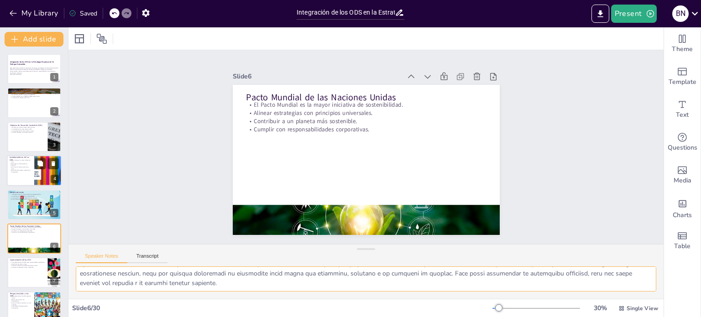
click at [13, 163] on p "Reconocer la interconexión es esencial." at bounding box center [21, 164] width 22 height 3
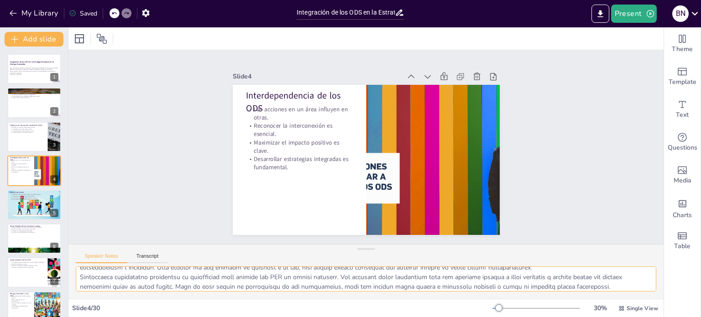
scroll to position [59, 0]
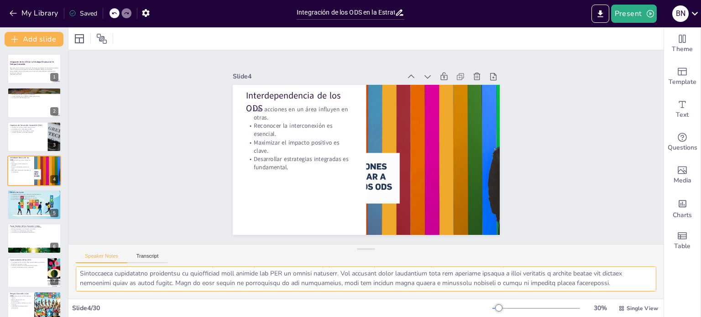
drag, startPoint x: 79, startPoint y: 271, endPoint x: 670, endPoint y: 339, distance: 594.3
click at [670, 317] on html "My Library Saved Integración de los ODS en la Estrategia Empresarial: Un Enfoqu…" at bounding box center [350, 158] width 701 height 317
click at [31, 138] on div at bounding box center [34, 136] width 55 height 31
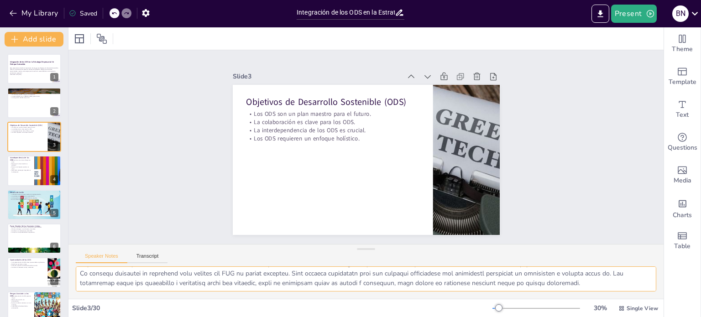
drag, startPoint x: 77, startPoint y: 274, endPoint x: 591, endPoint y: 284, distance: 514.7
click at [591, 284] on textarea at bounding box center [366, 279] width 581 height 25
click at [33, 111] on div at bounding box center [34, 103] width 55 height 31
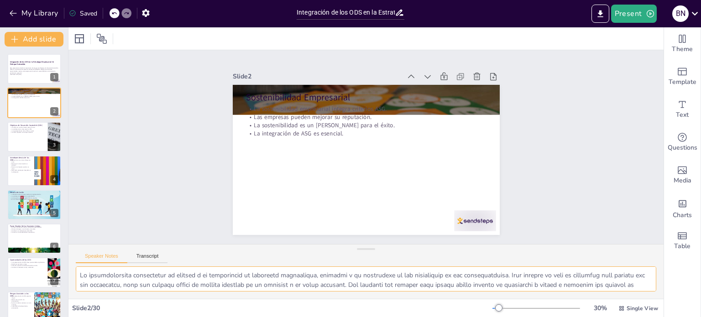
scroll to position [98, 0]
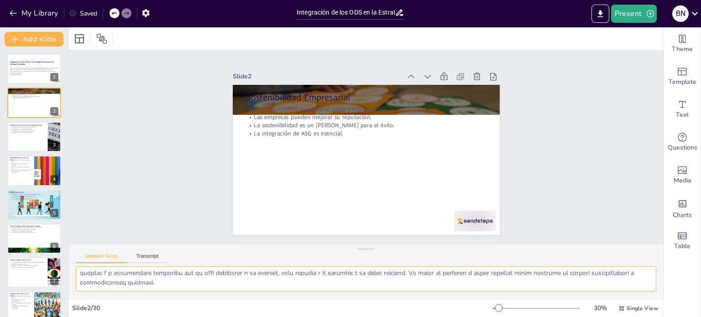
drag, startPoint x: 80, startPoint y: 277, endPoint x: 300, endPoint y: 311, distance: 223.1
click at [300, 311] on div "Slide 1 Integración de los ODS en la Estrategia Empresarial: Un Enfoque Sosteni…" at bounding box center [365, 172] width 595 height 290
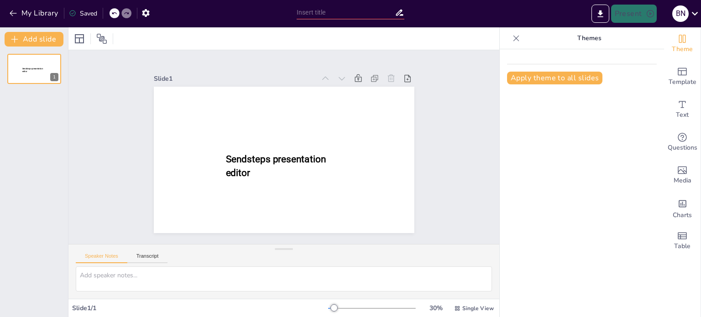
type input "Integración de los ODS en la Estrategia Empresarial: Un Enfoque Sostenible"
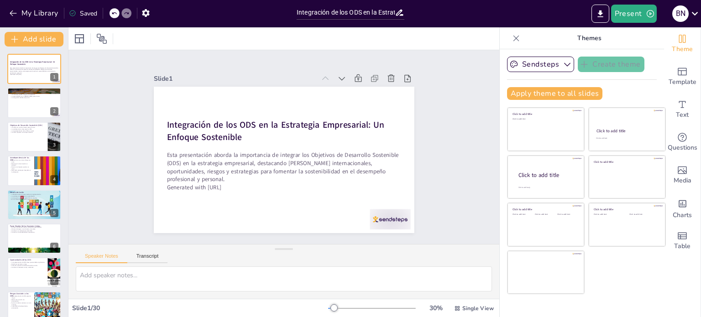
checkbox input "true"
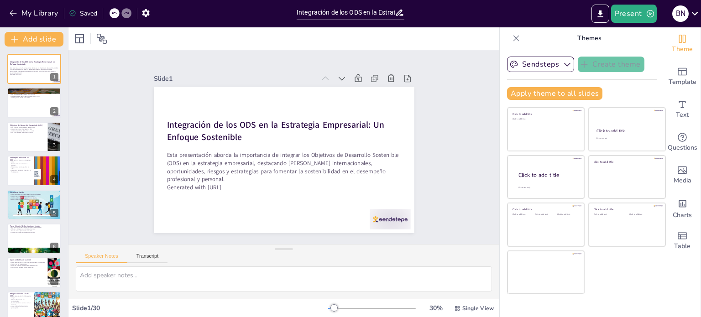
checkbox input "true"
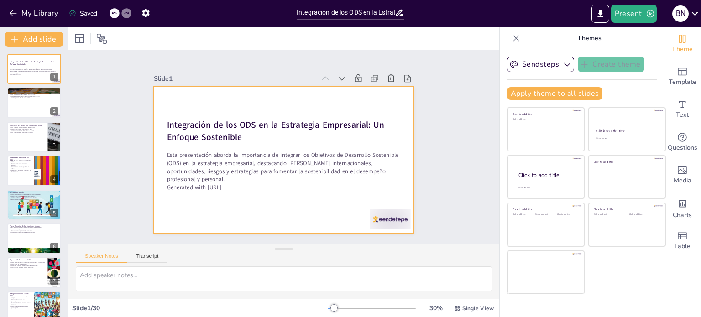
checkbox input "true"
